Goal: Information Seeking & Learning: Check status

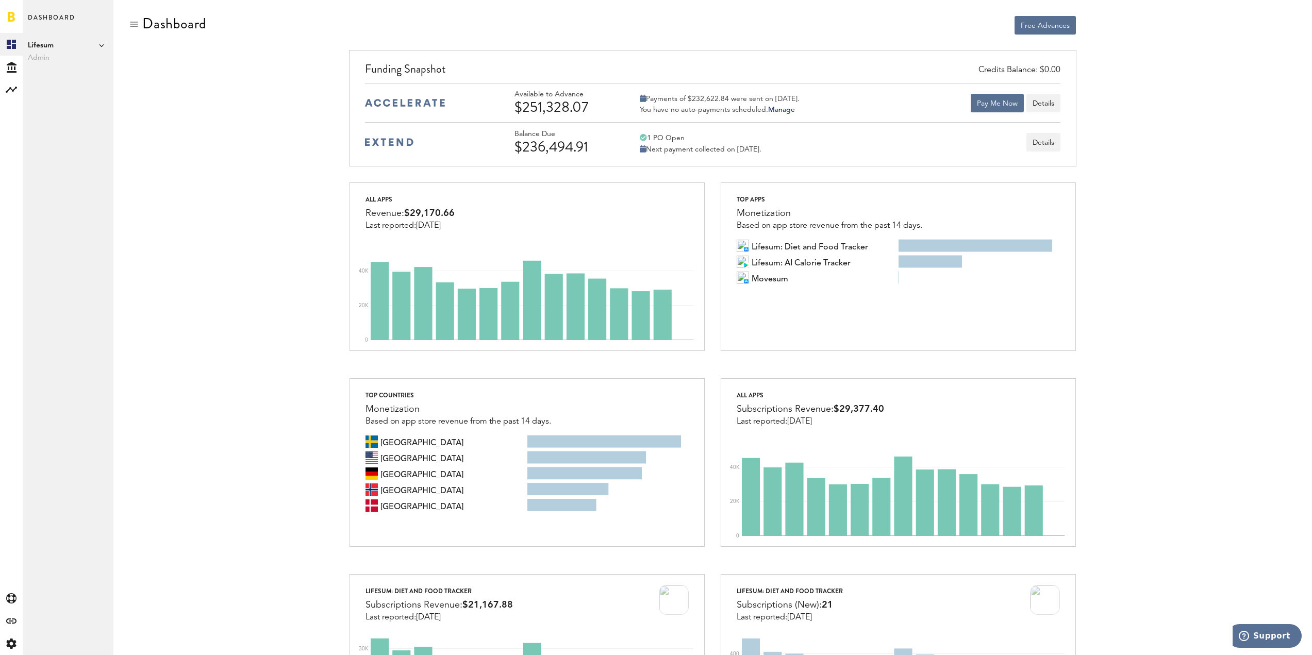
click at [101, 44] on icon at bounding box center [101, 45] width 5 height 5
click at [135, 135] on div "Credits Balance: $0.00 Funding Snapshot Available to Advance $251,328.07 Paymen…" at bounding box center [713, 116] width 1168 height 132
click at [1057, 100] on button "Details" at bounding box center [1043, 103] width 34 height 19
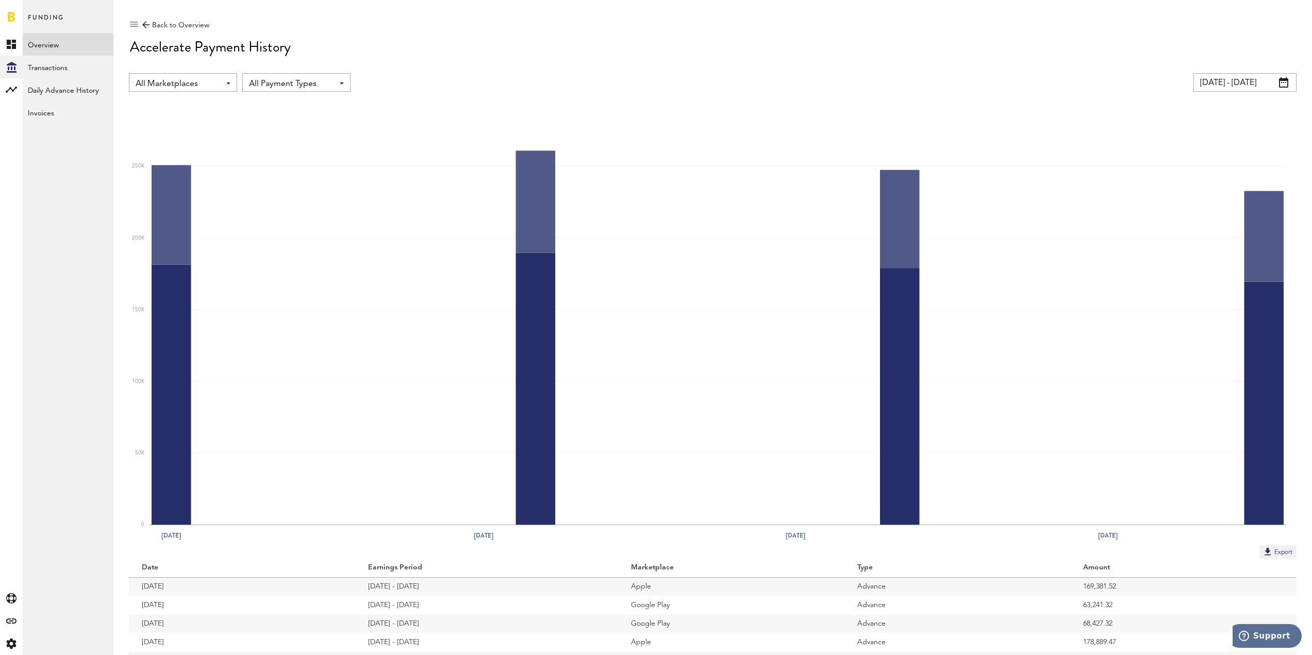
click at [154, 20] on div "Back to Overview" at bounding box center [175, 25] width 67 height 12
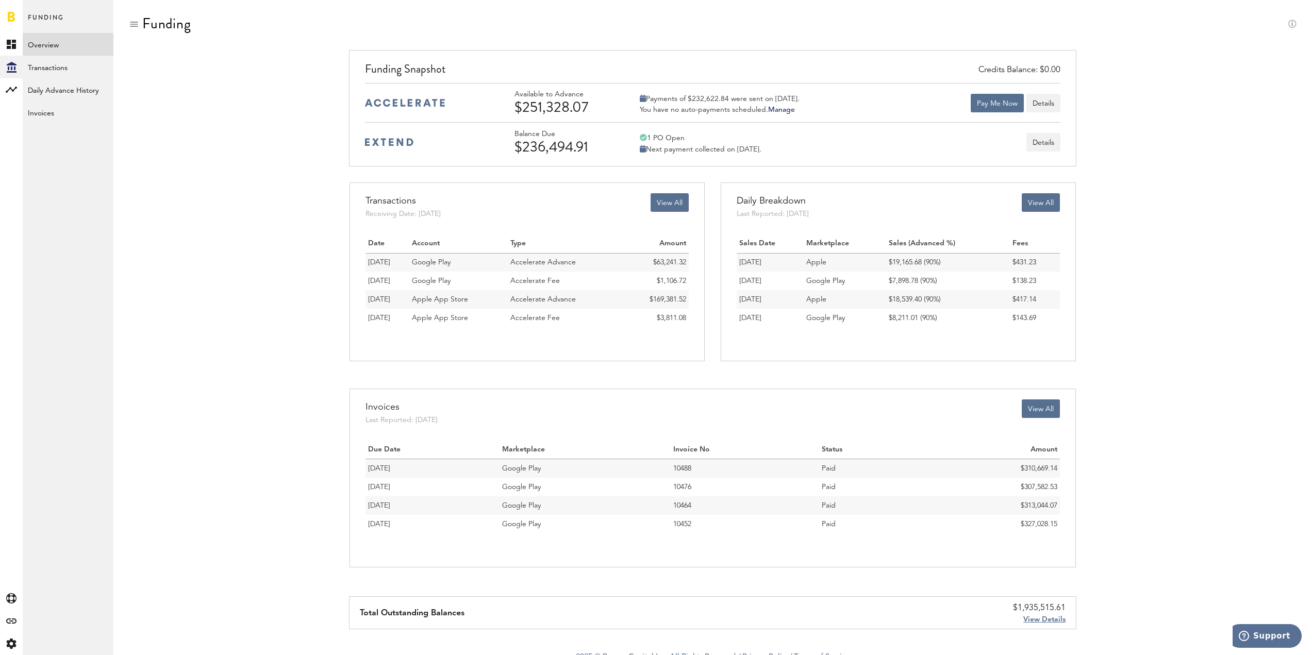
click at [1051, 619] on span "View Details" at bounding box center [1044, 619] width 42 height 7
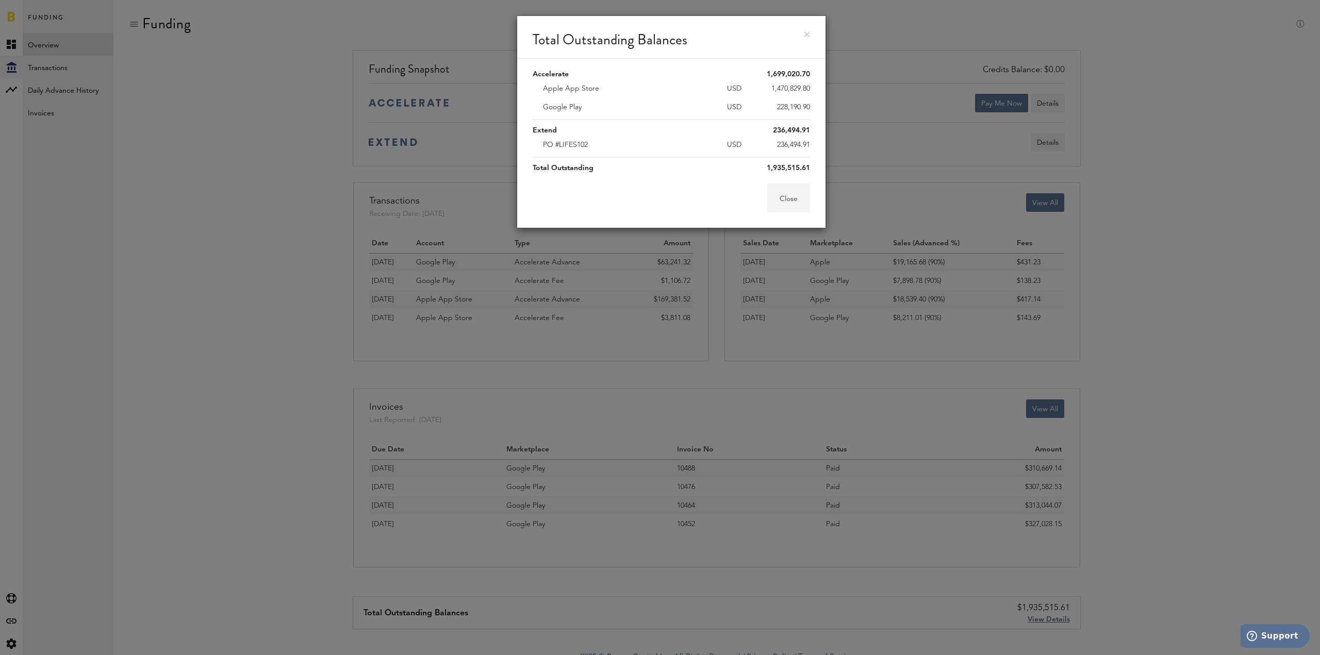
click at [798, 201] on button "Close" at bounding box center [788, 198] width 43 height 29
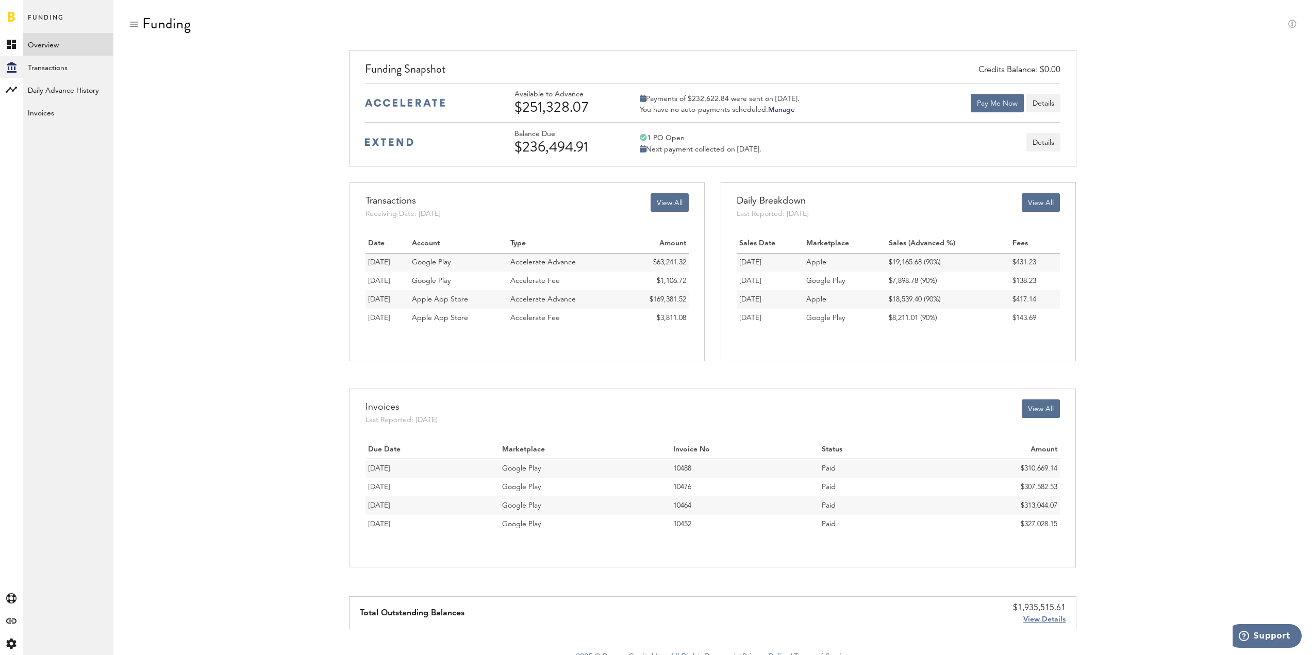
click at [163, 113] on div "Credits Balance: $0.00 Funding Snapshot Available to Advance $251,328.07 Paymen…" at bounding box center [713, 116] width 1168 height 132
click at [11, 16] on link at bounding box center [11, 16] width 7 height 10
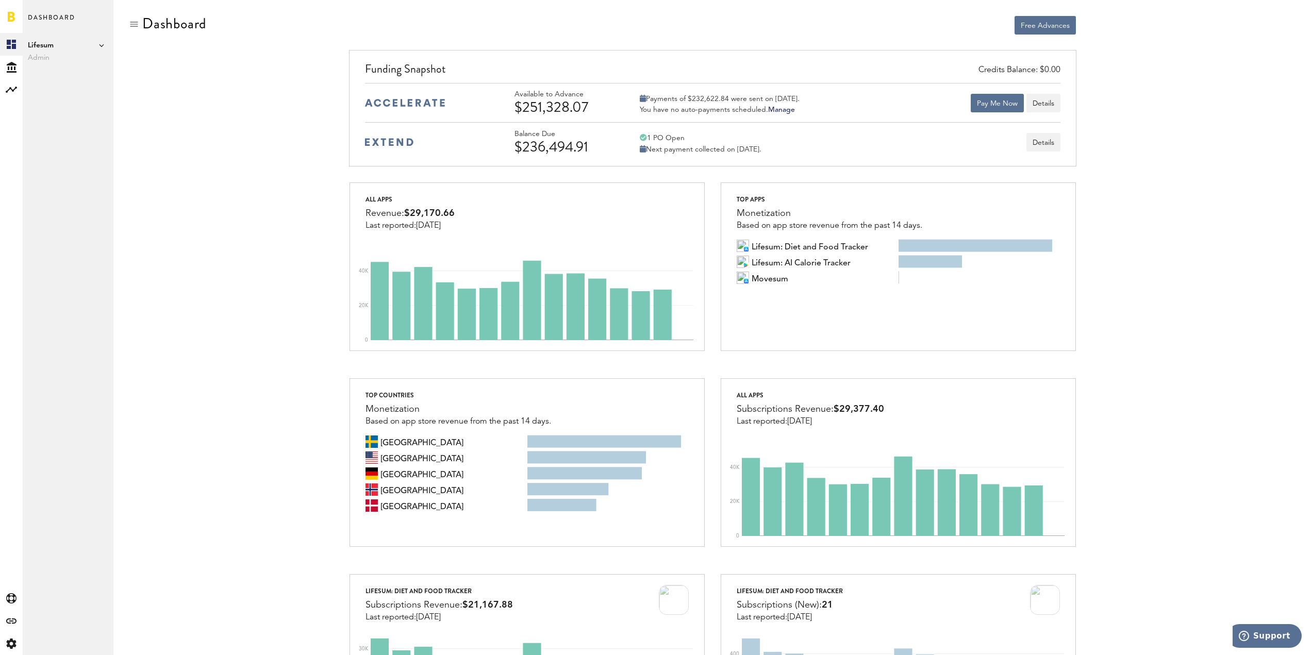
click at [39, 59] on span "Admin" at bounding box center [68, 58] width 80 height 12
click at [167, 154] on div "Credits Balance: $0.00 Funding Snapshot Available to Advance $251,328.07 Paymen…" at bounding box center [713, 116] width 1168 height 132
drag, startPoint x: 516, startPoint y: 93, endPoint x: 832, endPoint y: 108, distance: 316.4
click at [832, 108] on div "Available to Advance $251,328.07 Payments of $232,622.84 were sent on [DATE]. Y…" at bounding box center [788, 102] width 546 height 25
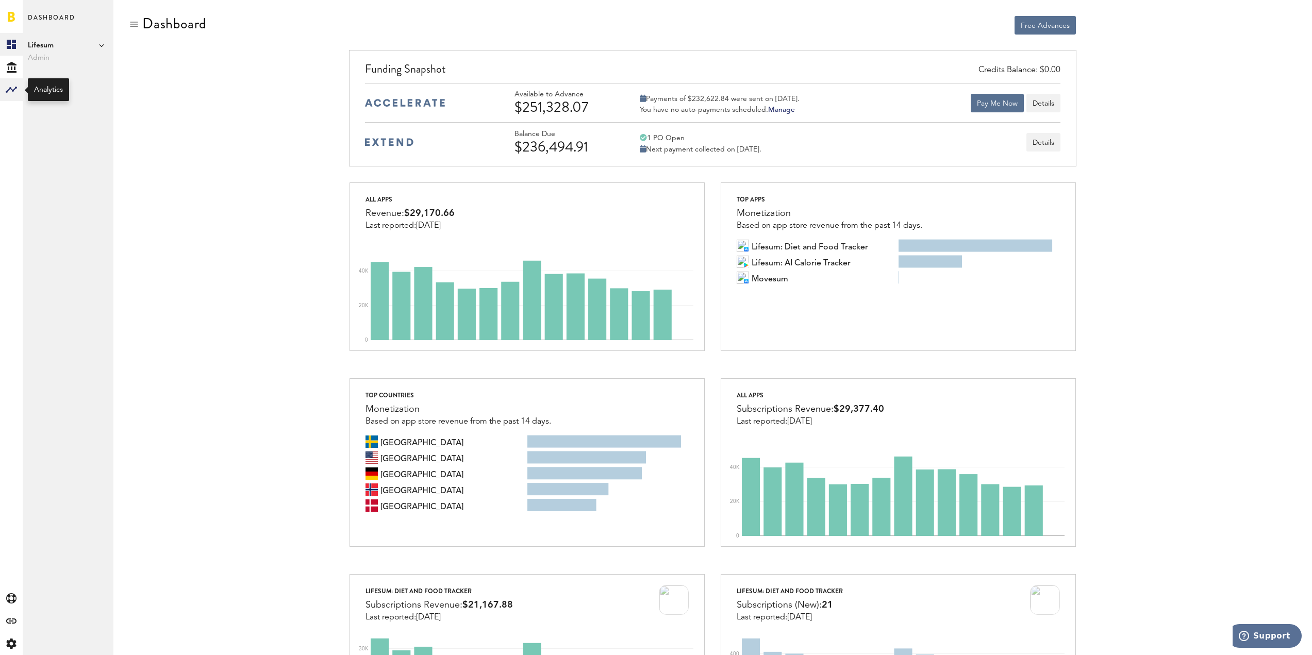
click at [12, 89] on rect at bounding box center [11, 90] width 12 height 12
click at [8, 68] on icon at bounding box center [12, 67] width 10 height 11
click at [81, 44] on link "Overview" at bounding box center [68, 44] width 91 height 23
